Goal: Transaction & Acquisition: Download file/media

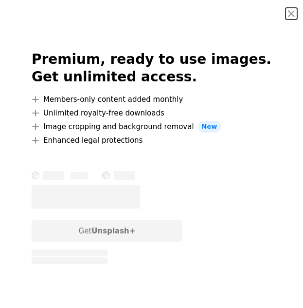
scroll to position [191, 0]
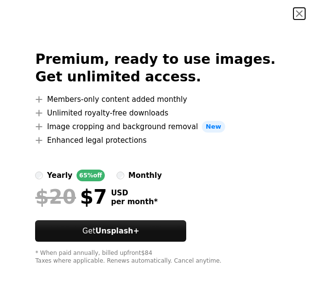
click at [293, 15] on button "An X shape" at bounding box center [299, 14] width 12 height 12
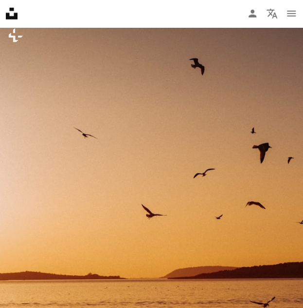
scroll to position [3418, 0]
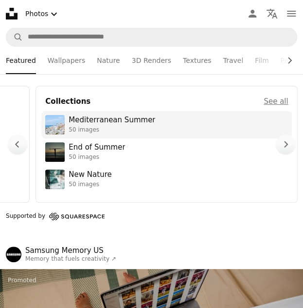
scroll to position [0, 775]
click at [114, 116] on div "Mediterranean Summer" at bounding box center [112, 120] width 87 height 10
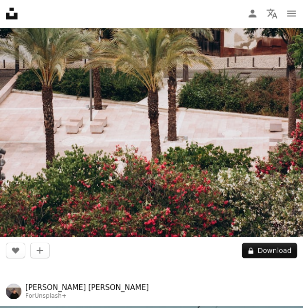
scroll to position [3396, 0]
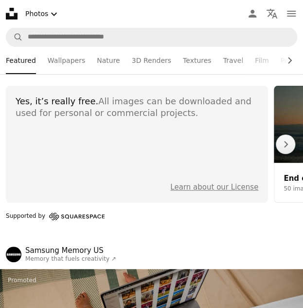
click at [147, 131] on section "Yes, it’s really free. All images can be downloaded and used for personal or co…" at bounding box center [137, 144] width 262 height 117
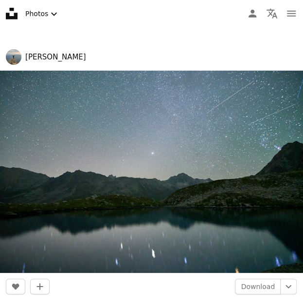
scroll to position [736, 0]
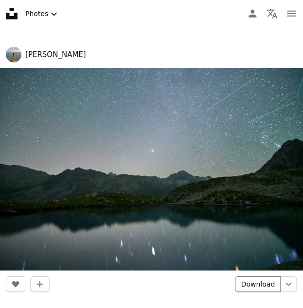
click at [259, 283] on link "Download" at bounding box center [258, 284] width 46 height 16
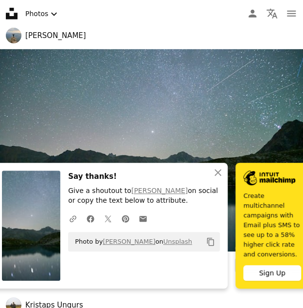
scroll to position [756, 0]
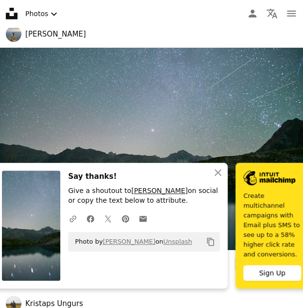
drag, startPoint x: 123, startPoint y: 202, endPoint x: 187, endPoint y: 213, distance: 64.8
click at [187, 213] on div "Say thanks! Give a shoutout to [PERSON_NAME] on social or copy the text below t…" at bounding box center [144, 225] width 152 height 110
copy link "[PERSON_NAME]"
click at [217, 178] on icon "An X shape" at bounding box center [218, 173] width 12 height 12
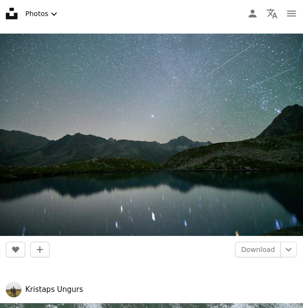
scroll to position [772, 0]
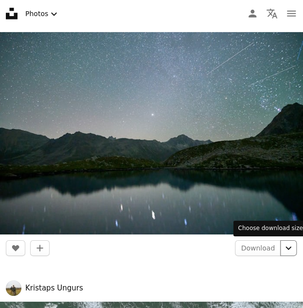
click at [285, 254] on button "Chevron down" at bounding box center [289, 248] width 17 height 16
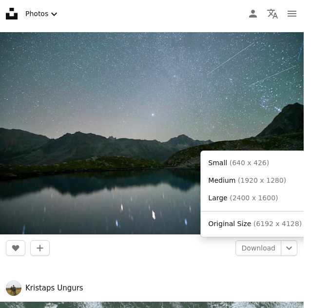
click at [95, 210] on body "Unsplash logo Unsplash Home A photo Pen Tool A compass A stack of folders Downl…" at bounding box center [151, 154] width 303 height 308
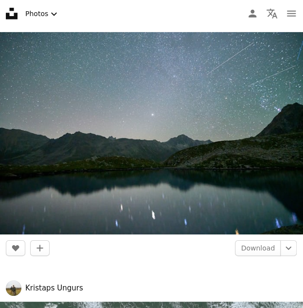
click at [80, 187] on img at bounding box center [151, 133] width 303 height 203
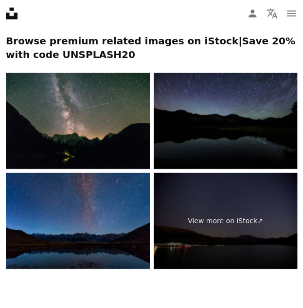
scroll to position [17, 0]
